Goal: Transaction & Acquisition: Purchase product/service

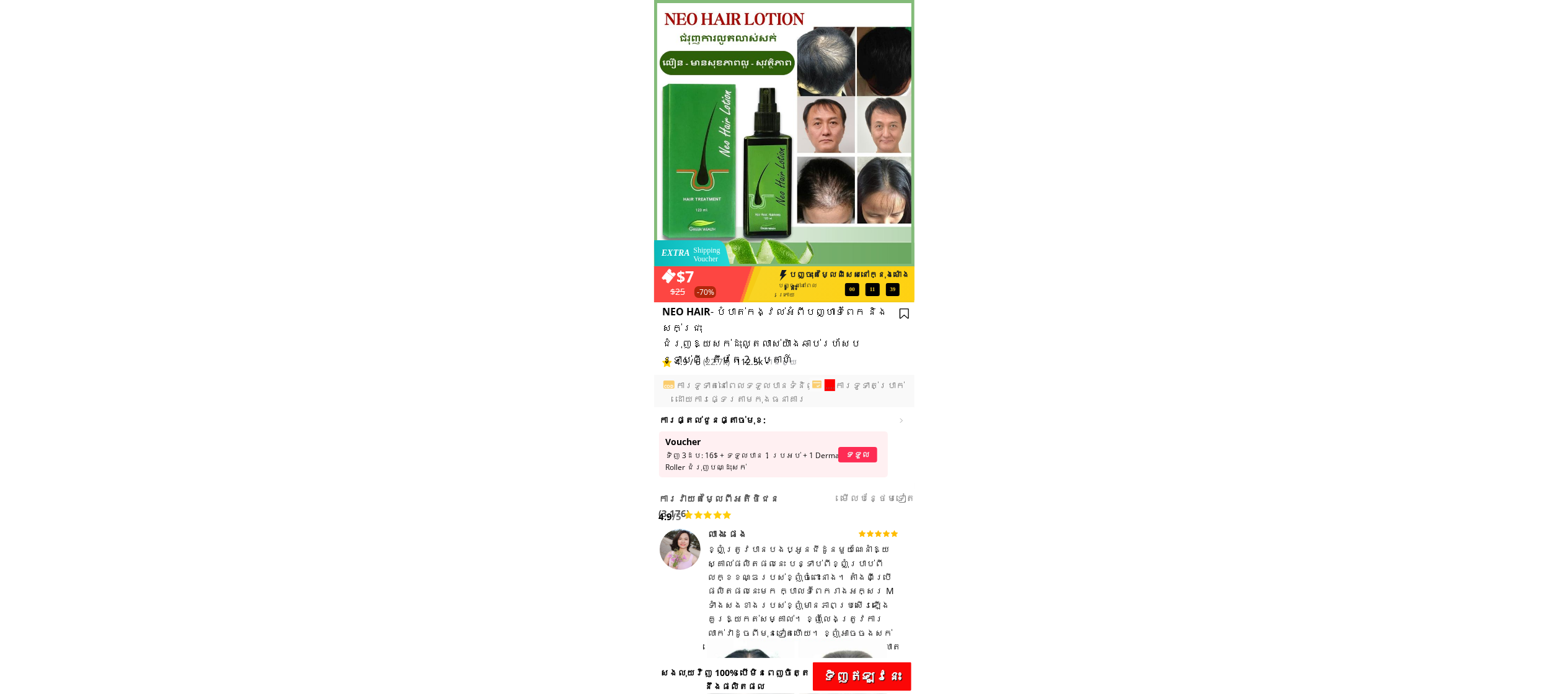
click at [886, 676] on p "ទិញ​ឥឡូវនេះ" at bounding box center [862, 676] width 98 height 29
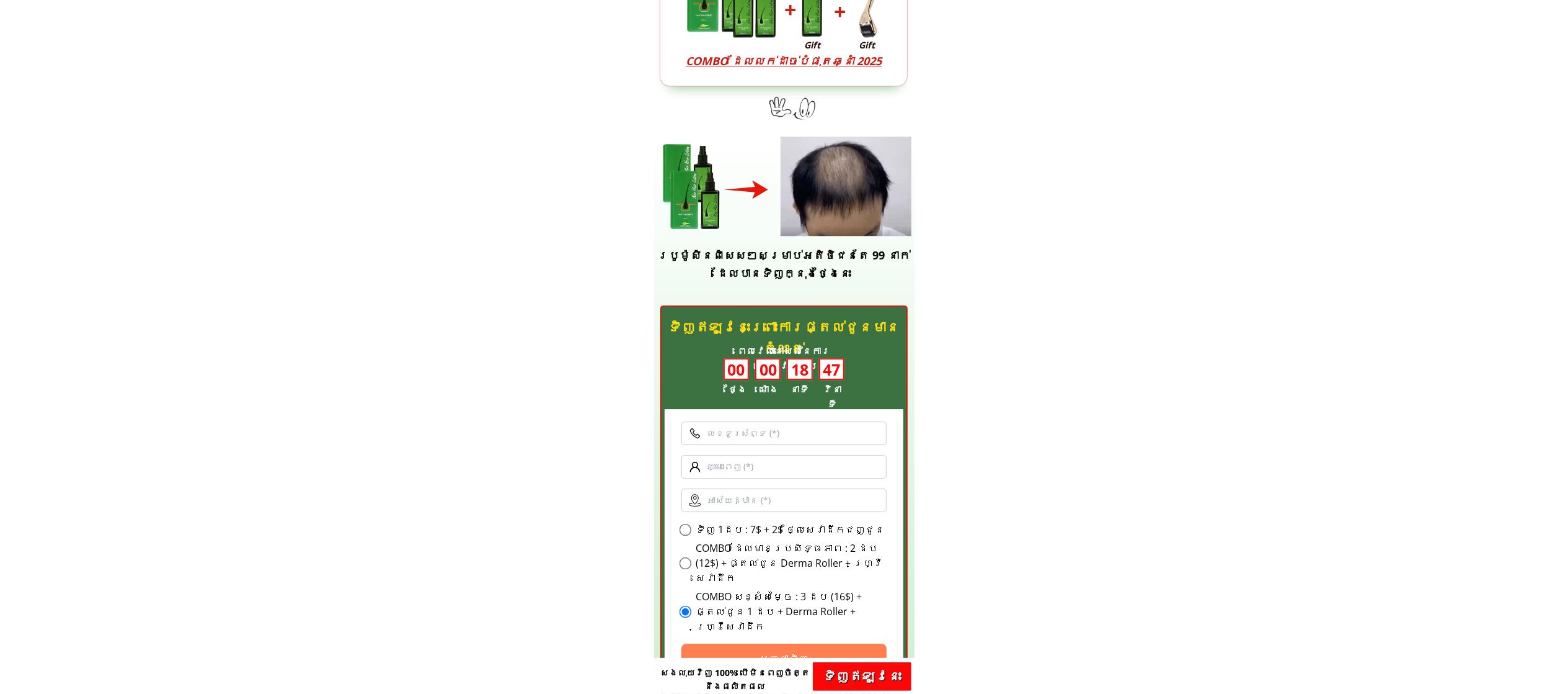
scroll to position [3711, 0]
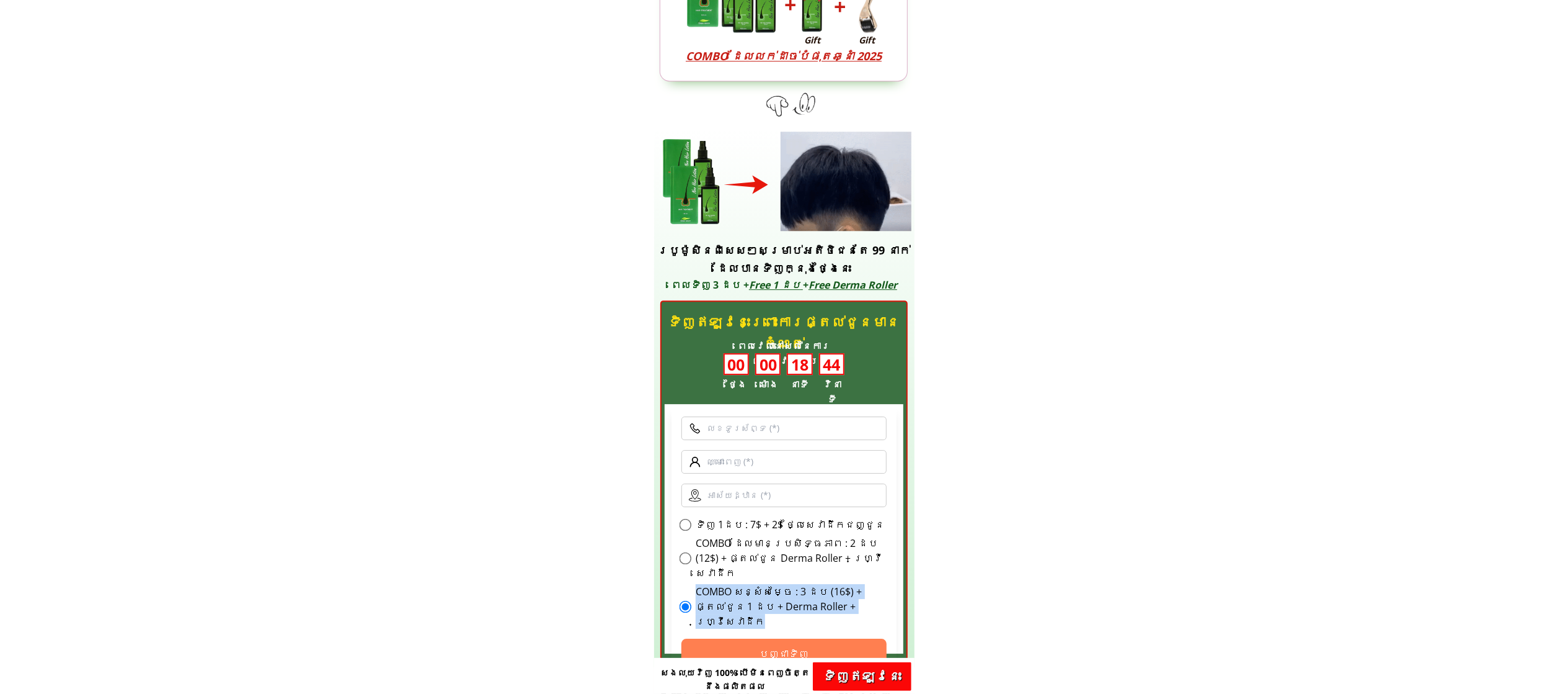
drag, startPoint x: 693, startPoint y: 578, endPoint x: 851, endPoint y: 596, distance: 159.0
click at [851, 596] on div "COMBO សន្សំសម្ចៃ : 3 ដប (16$) + ផ្តល់ជូន 1 ដប + Derma Roller + ហ្វ្រីសេវាដឹក" at bounding box center [784, 606] width 206 height 45
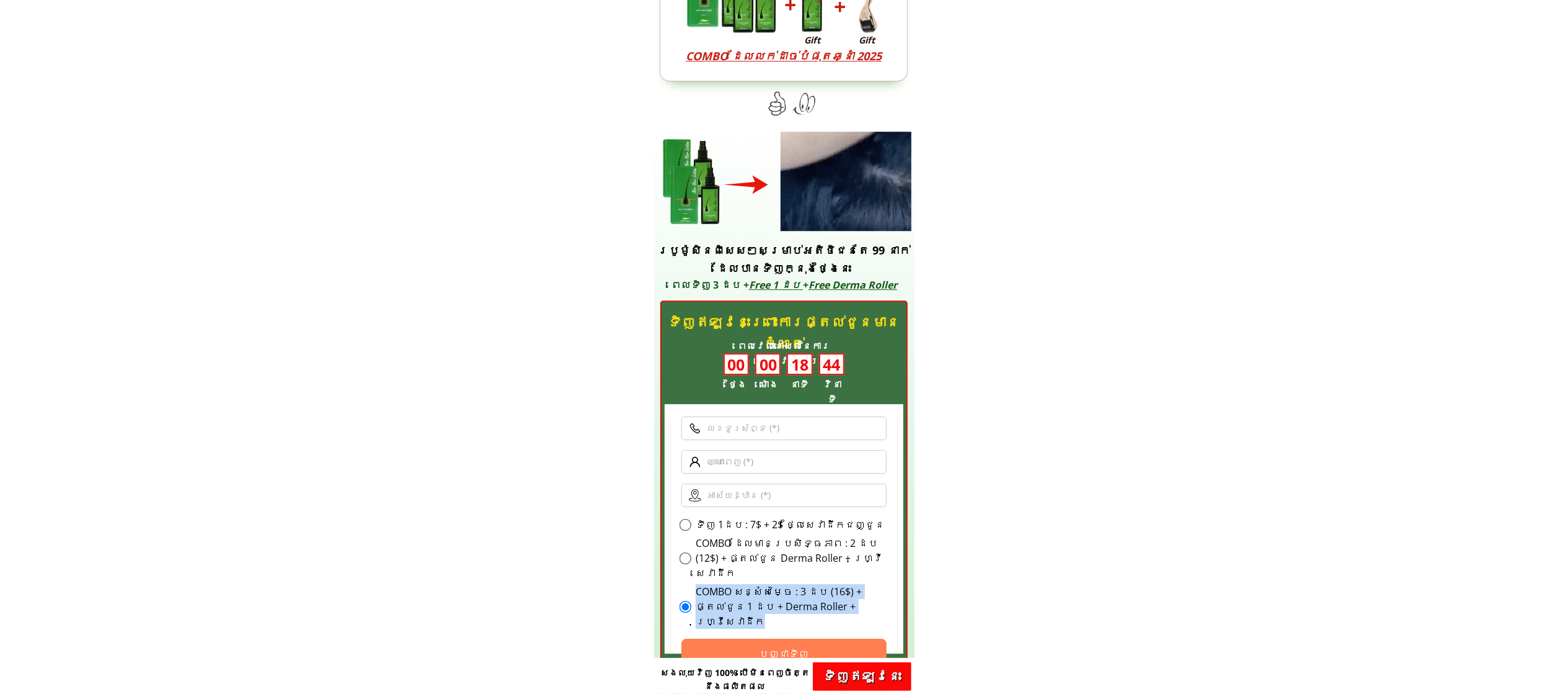
copy label "COMBO សន្សំសម្ចៃ : 3 ដប (16$) + ផ្តល់ជូន 1 ដប + Derma Roller + ហ្វ្រីសេវាដឹក"
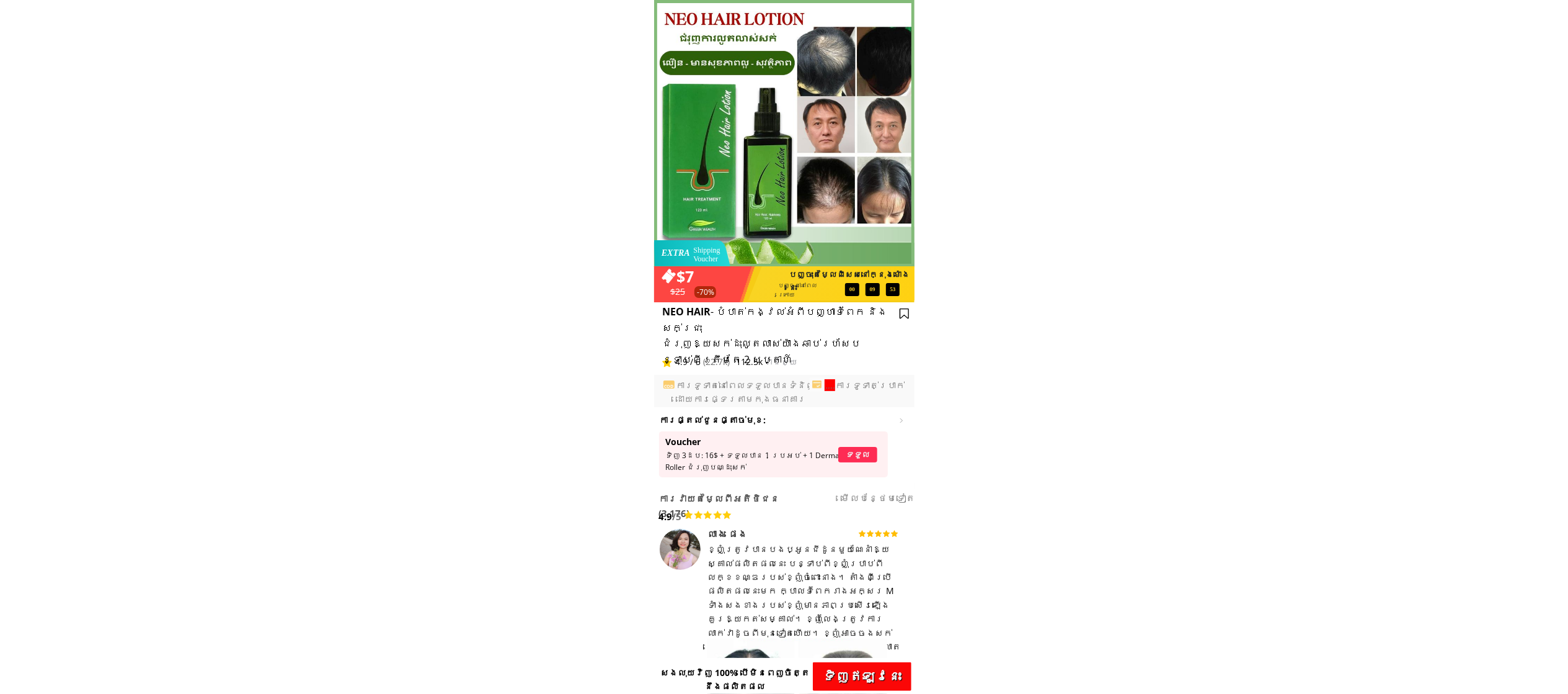
click at [855, 686] on p "ទិញ​ឥឡូវនេះ" at bounding box center [862, 676] width 98 height 29
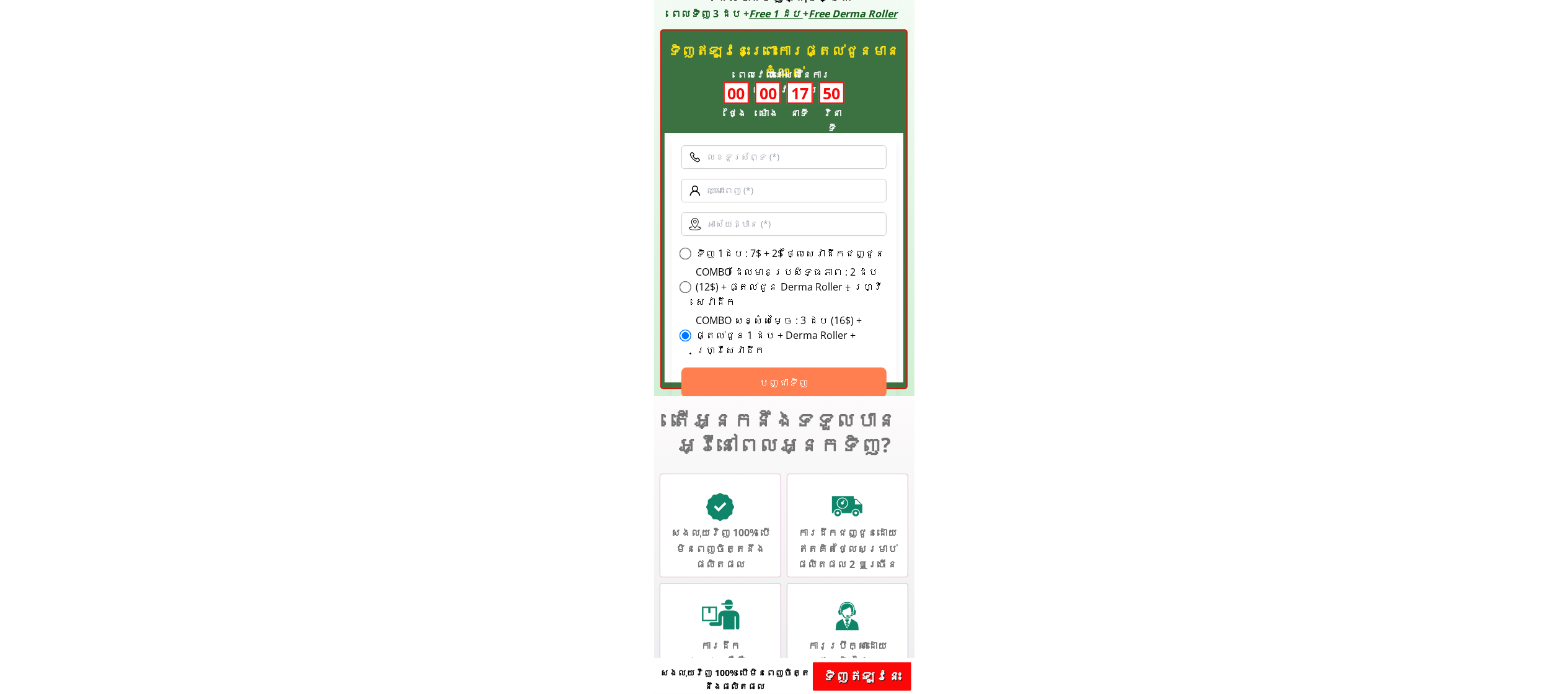
scroll to position [3959, 0]
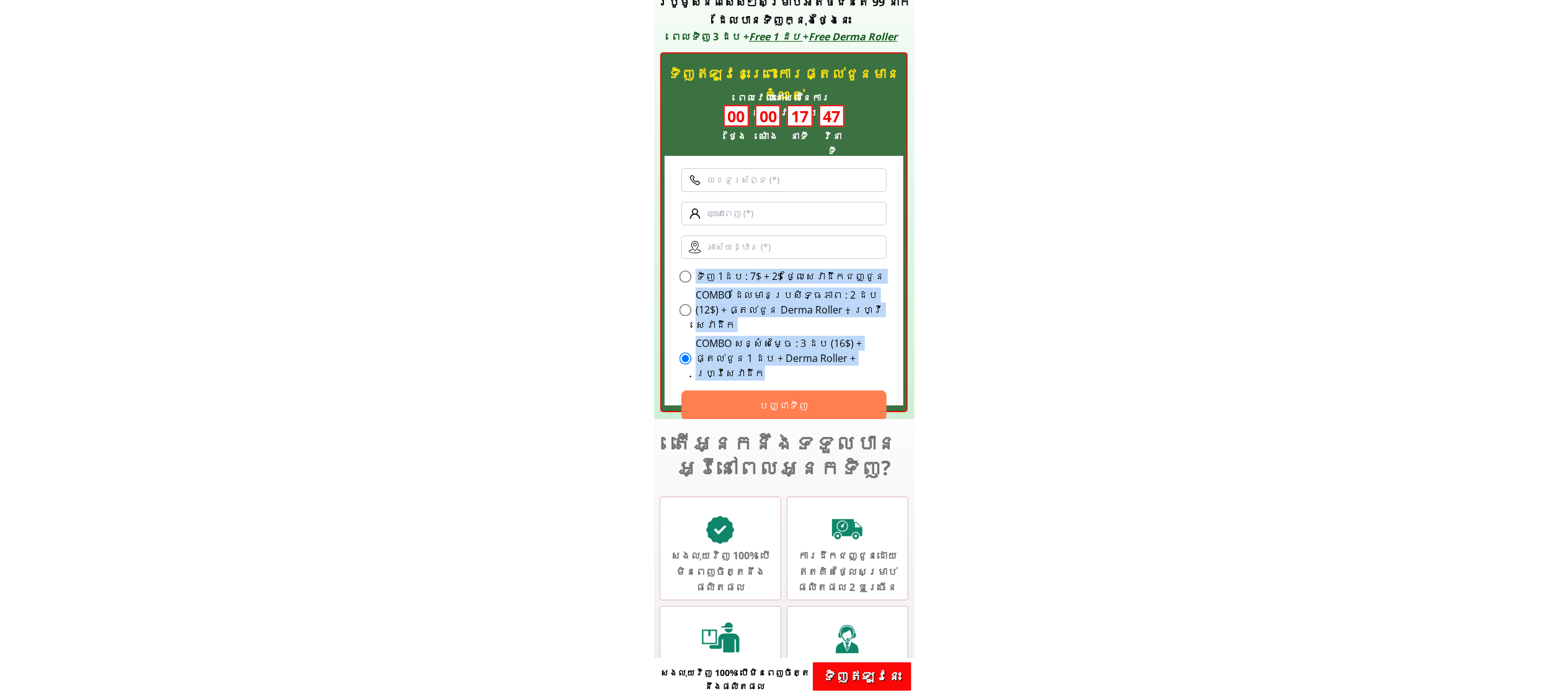
drag, startPoint x: 693, startPoint y: 270, endPoint x: 853, endPoint y: 342, distance: 175.5
click at [853, 342] on div "ទិញ 3 ថែម 1 : 39$ + ហ្វ្រីសេវាដឹក ទិញ 1ដប : 7$ + 2$ ថ្លៃ​សេវា​ដឹកជញ្ជូន COMBO ដ…" at bounding box center [784, 324] width 206 height 112
copy div "ទិញ 1ដប : 7$ + 2$ ថ្លៃ​សេវា​ដឹកជញ្ជូន COMBO ដែលមានប្រសិទ្ធភាព : 2 ដប (12$) + ផ្…"
